Goal: Information Seeking & Learning: Learn about a topic

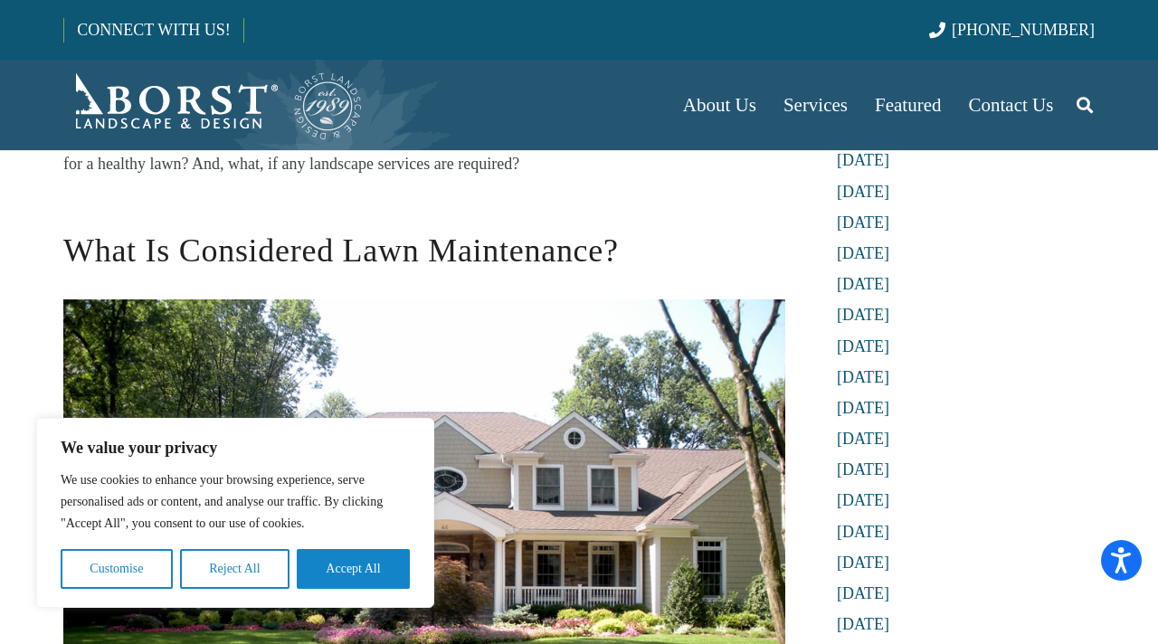
scroll to position [460, 0]
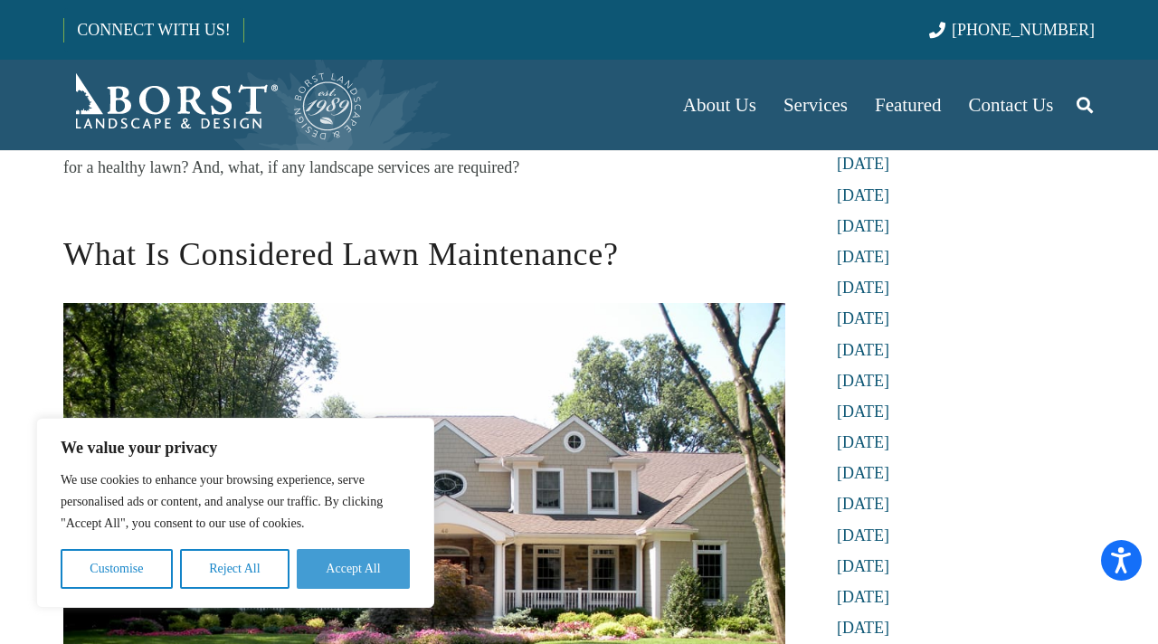
click at [353, 574] on button "Accept All" at bounding box center [353, 569] width 113 height 40
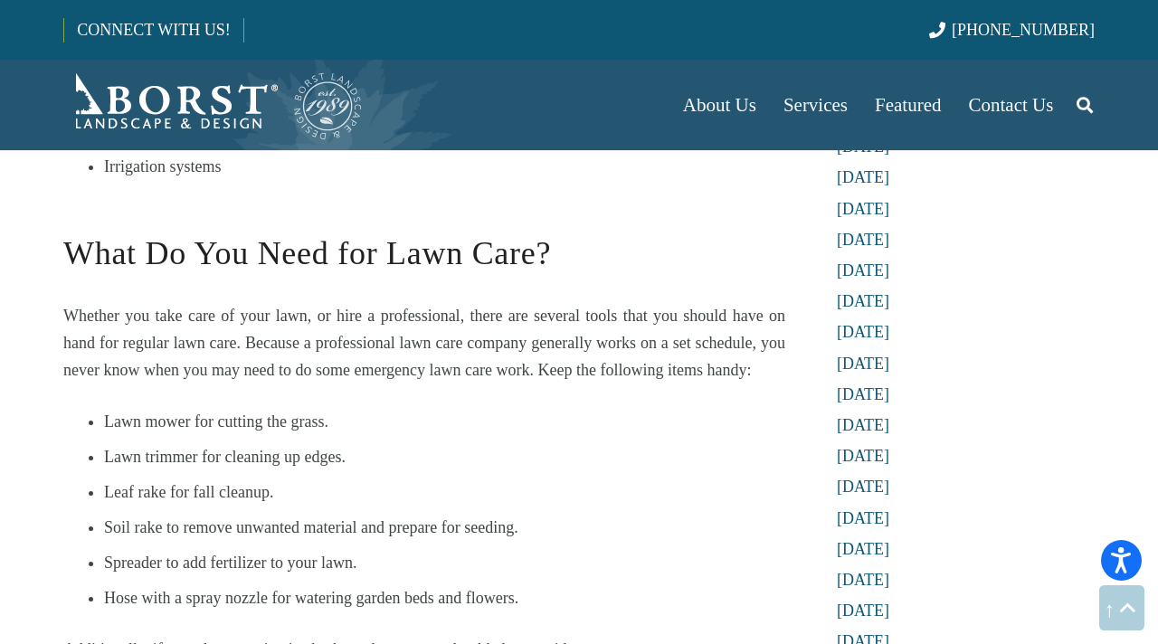
scroll to position [3253, 0]
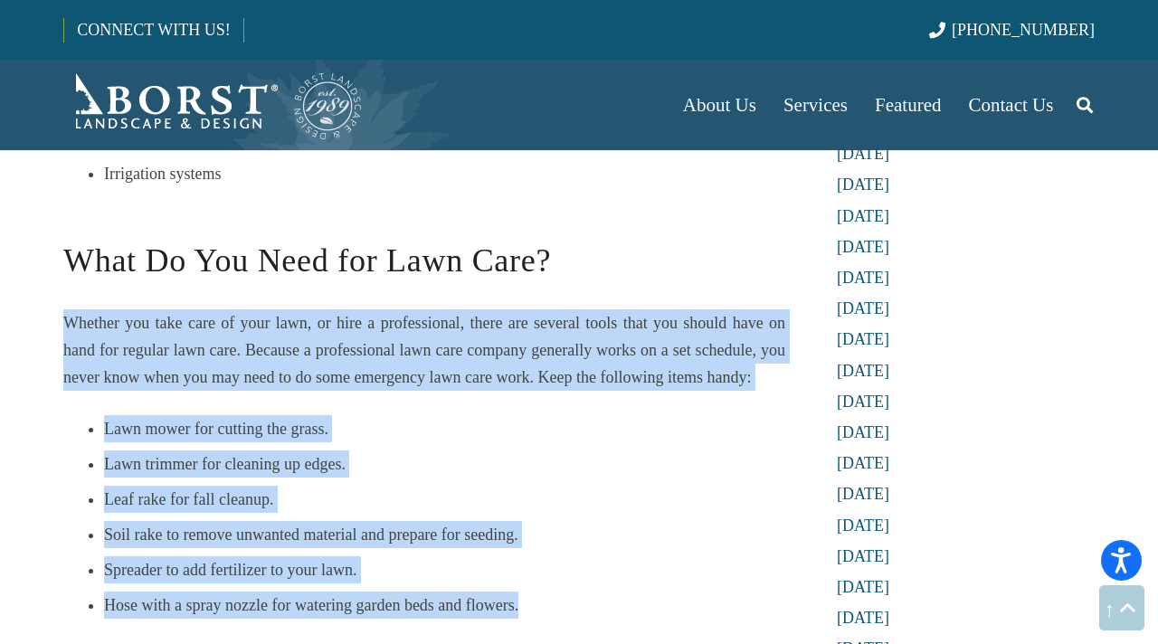
drag, startPoint x: 535, startPoint y: 527, endPoint x: 43, endPoint y: 256, distance: 561.6
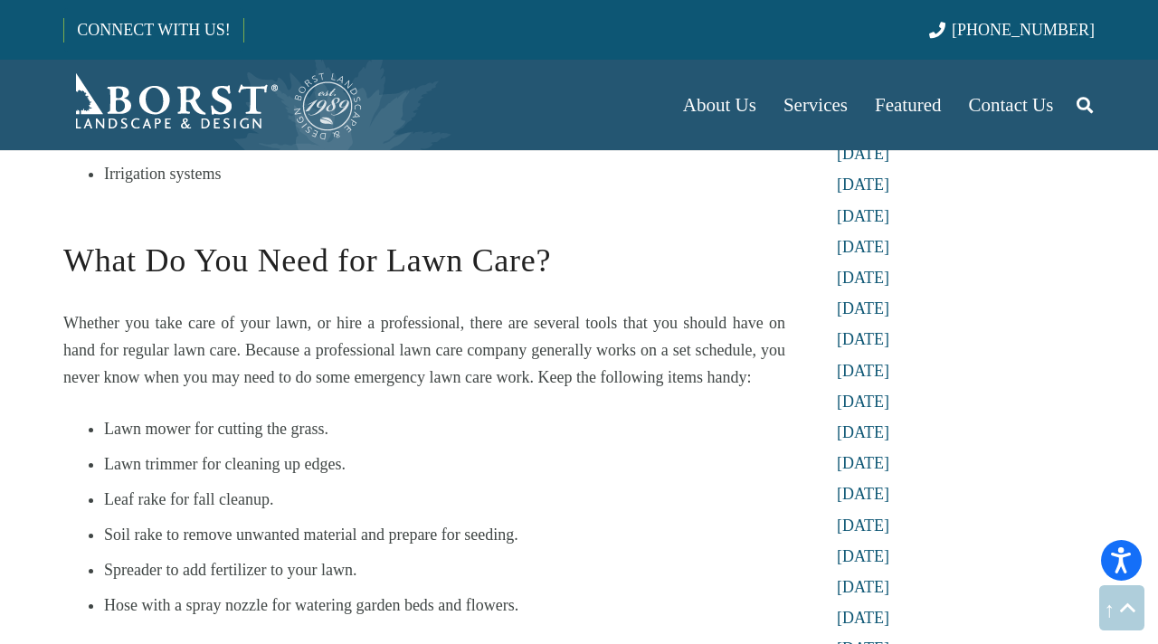
click at [633, 415] on ul "Lawn mower for cutting the grass. Lawn trimmer for cleaning up edges. Leaf rake…" at bounding box center [444, 517] width 681 height 204
click at [546, 592] on li "Hose with a spray nozzle for watering garden beds and flowers." at bounding box center [444, 605] width 681 height 27
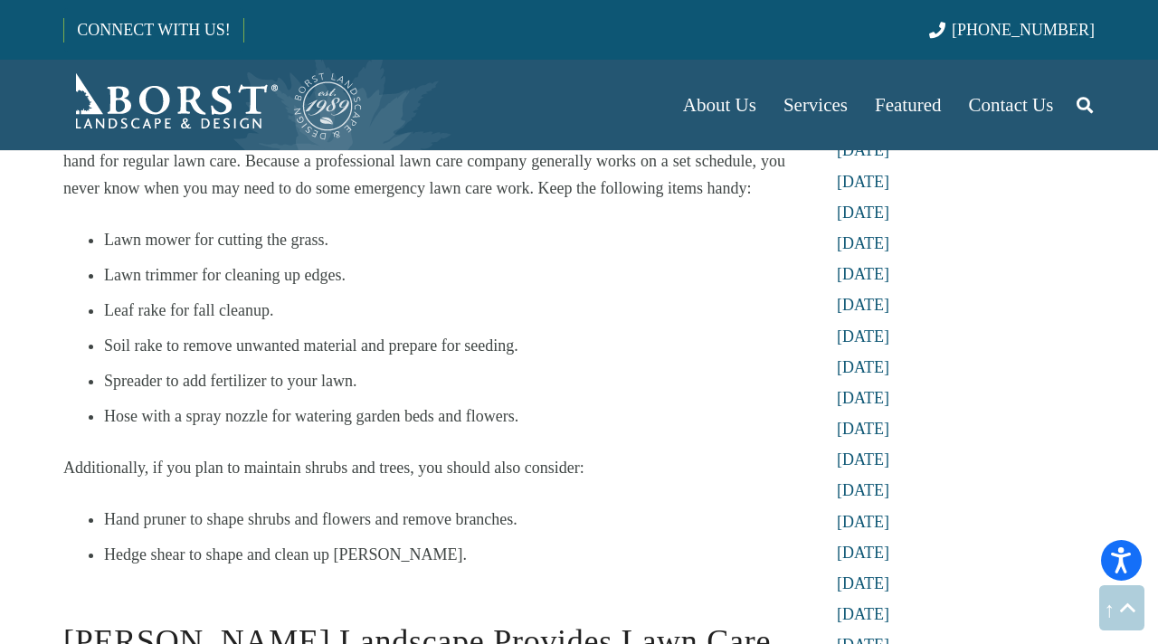
scroll to position [3437, 0]
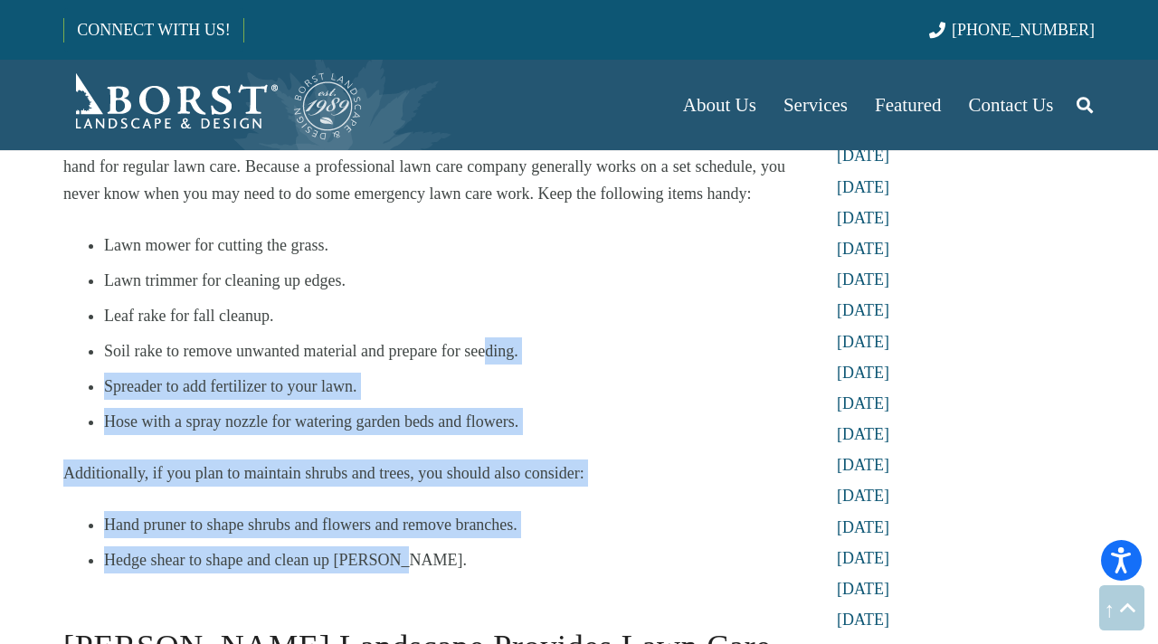
drag, startPoint x: 430, startPoint y: 488, endPoint x: 485, endPoint y: 270, distance: 224.9
click at [655, 373] on li "Spreader to add fertilizer to your lawn." at bounding box center [444, 386] width 681 height 27
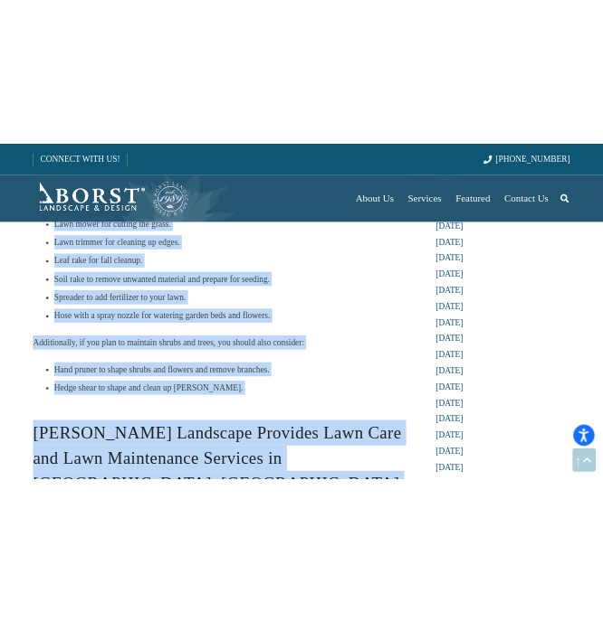
scroll to position [3551, 0]
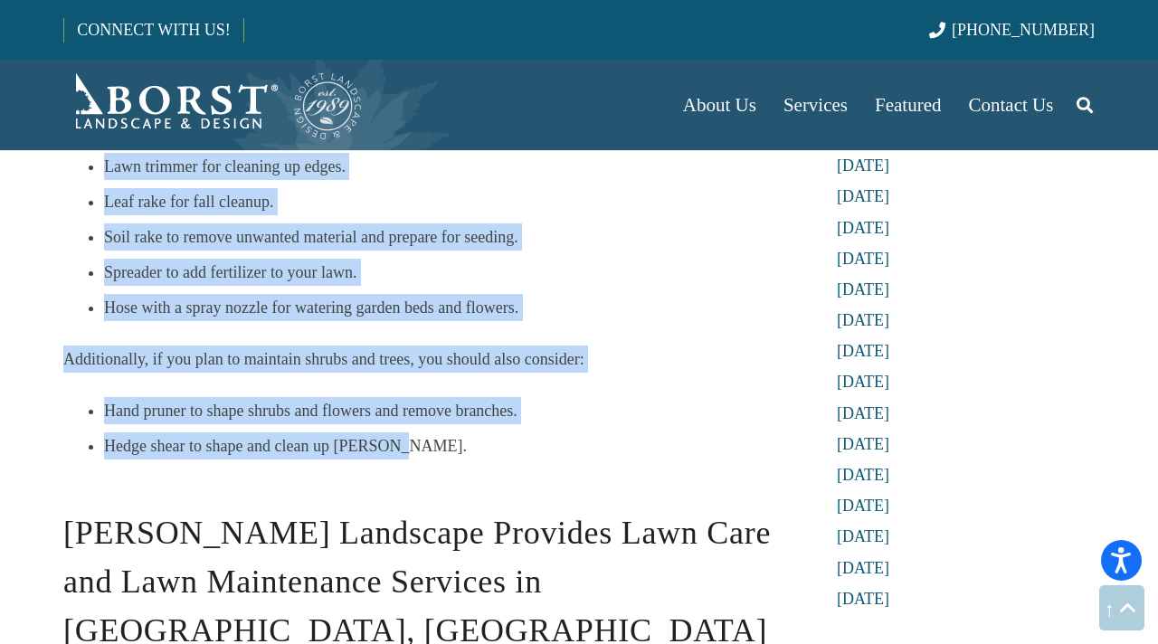
drag, startPoint x: 63, startPoint y: 163, endPoint x: 395, endPoint y: 370, distance: 391.4
copy div "What Do You Need for Lawn Care? Whether you take care of your lawn, or hire a p…"
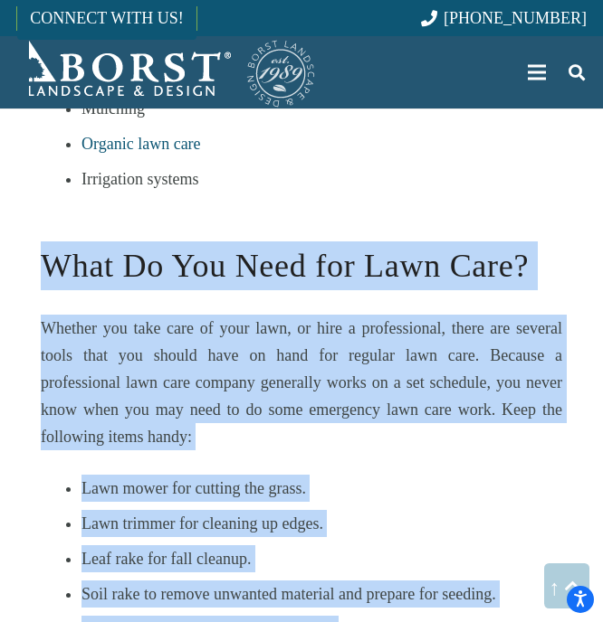
scroll to position [3319, 0]
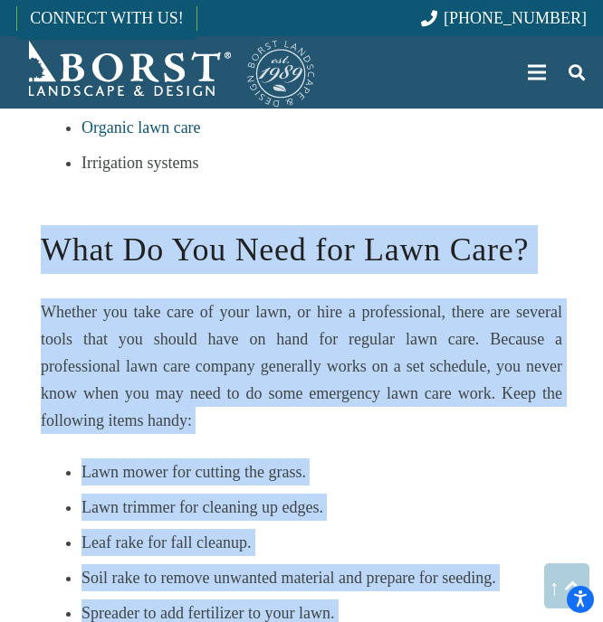
click at [434, 529] on li "Leaf rake for fall cleanup." at bounding box center [321, 542] width 480 height 27
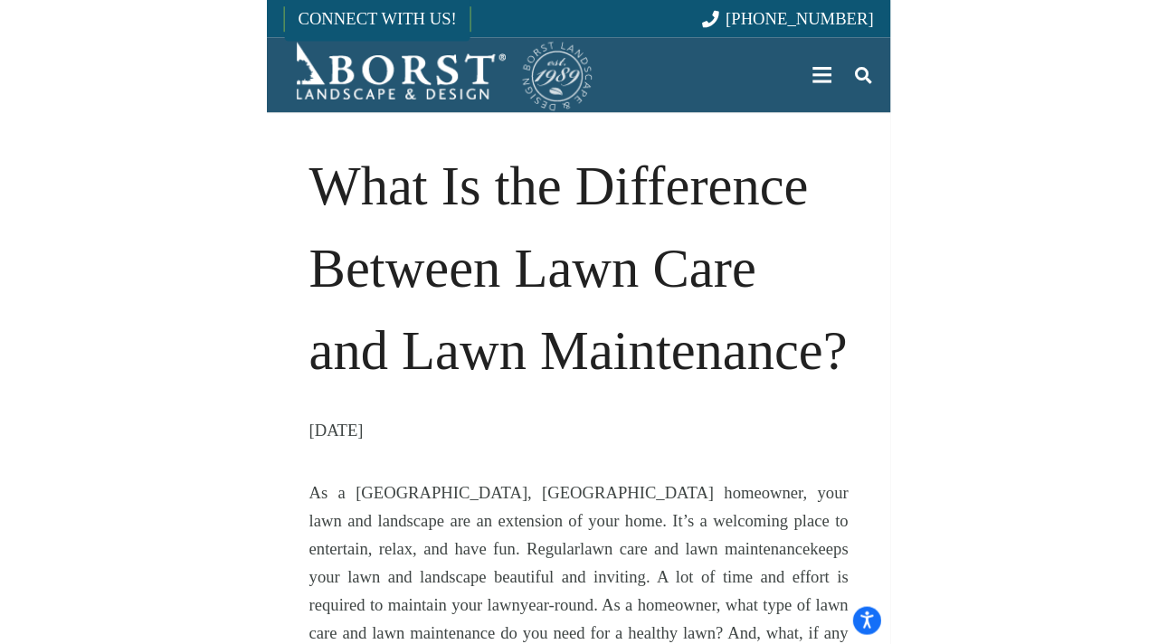
scroll to position [0, 0]
